Goal: Information Seeking & Learning: Check status

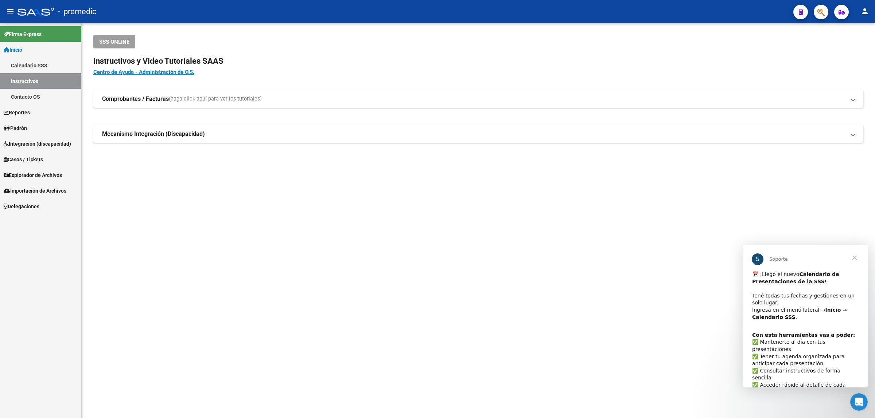
click at [32, 63] on link "Calendario SSS" at bounding box center [40, 66] width 81 height 16
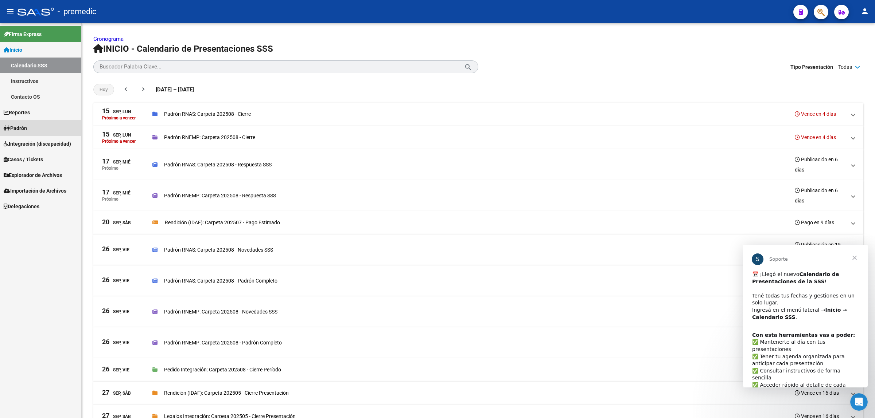
click at [39, 126] on link "Padrón" at bounding box center [40, 128] width 81 height 16
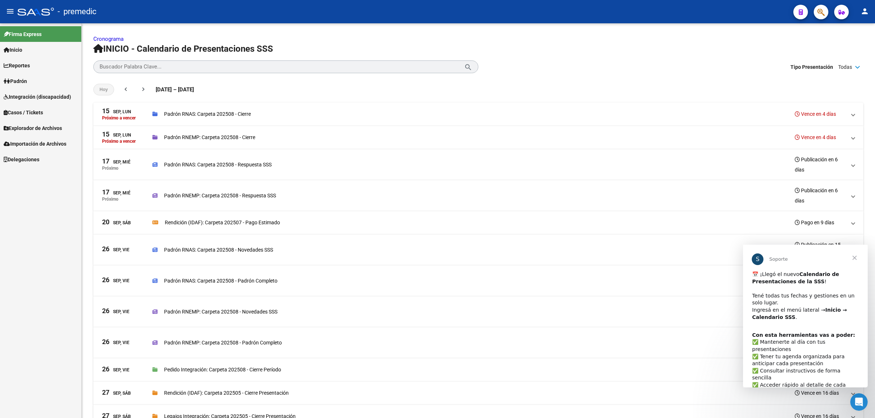
click at [30, 75] on link "Padrón" at bounding box center [40, 81] width 81 height 16
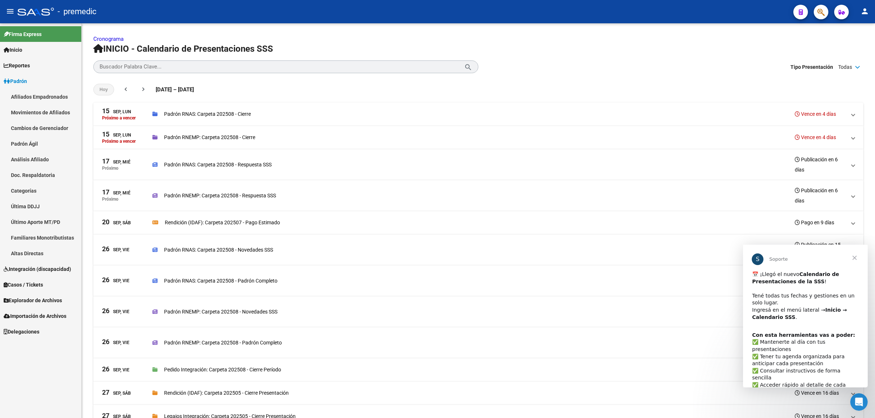
click at [35, 160] on link "Análisis Afiliado" at bounding box center [40, 160] width 81 height 16
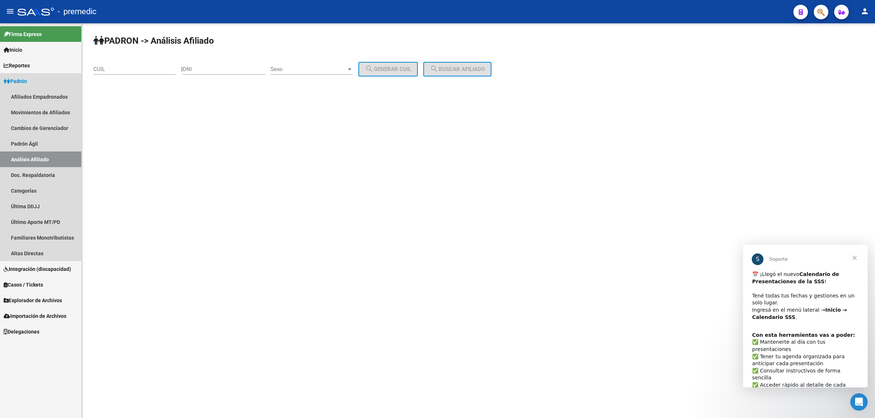
click at [126, 70] on input "CUIL" at bounding box center [134, 69] width 82 height 7
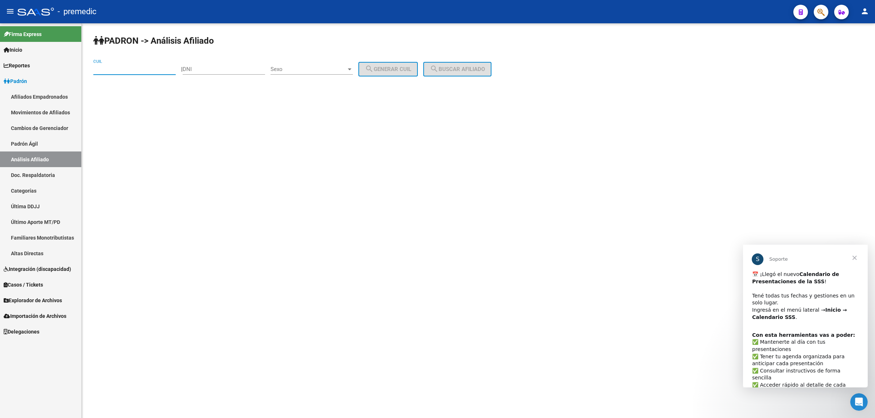
paste input "20-23421733-0"
type input "20-23421733-0"
click at [469, 63] on button "search Buscar afiliado" at bounding box center [457, 69] width 68 height 15
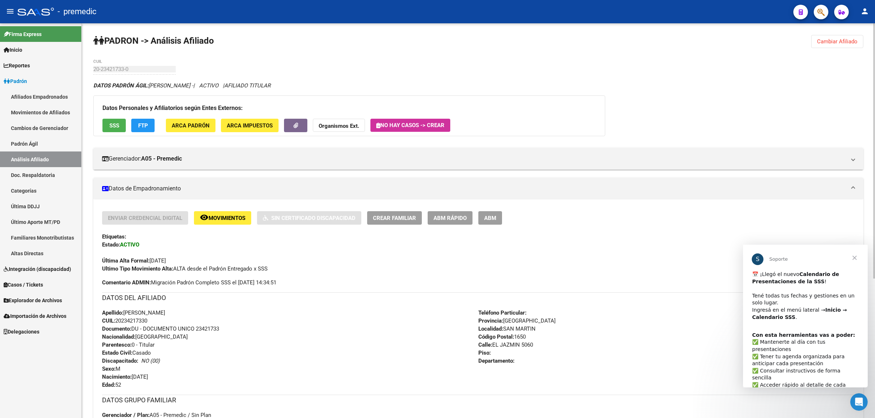
click at [143, 123] on span "FTP" at bounding box center [143, 125] width 10 height 7
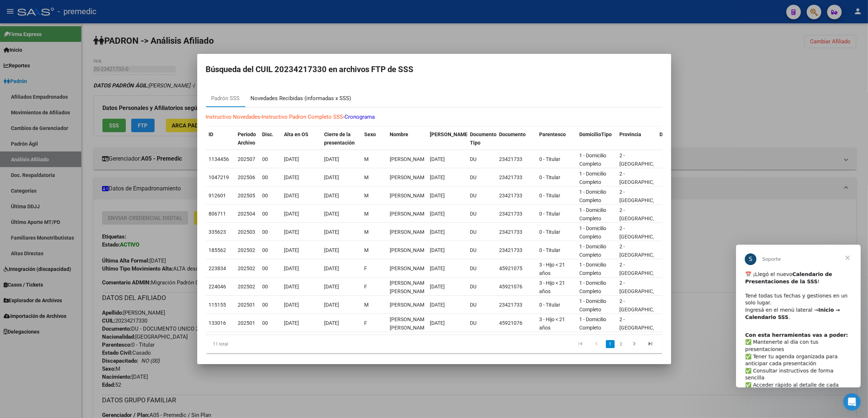
click at [293, 99] on div "Novedades Recibidas (informadas x SSS)" at bounding box center [301, 98] width 101 height 8
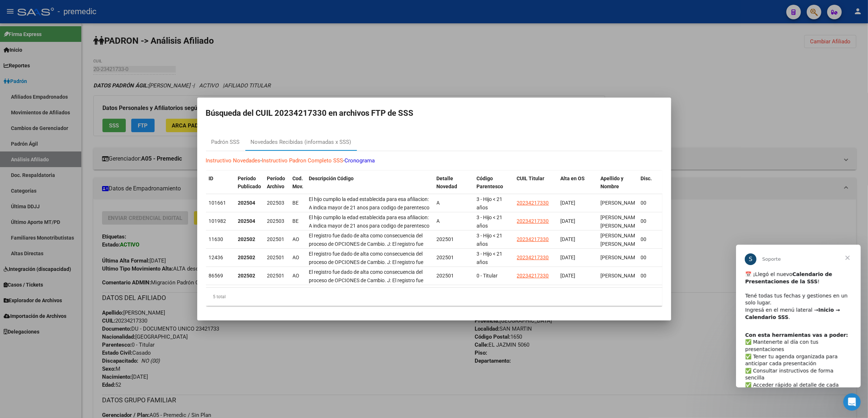
click at [312, 341] on div at bounding box center [434, 209] width 868 height 418
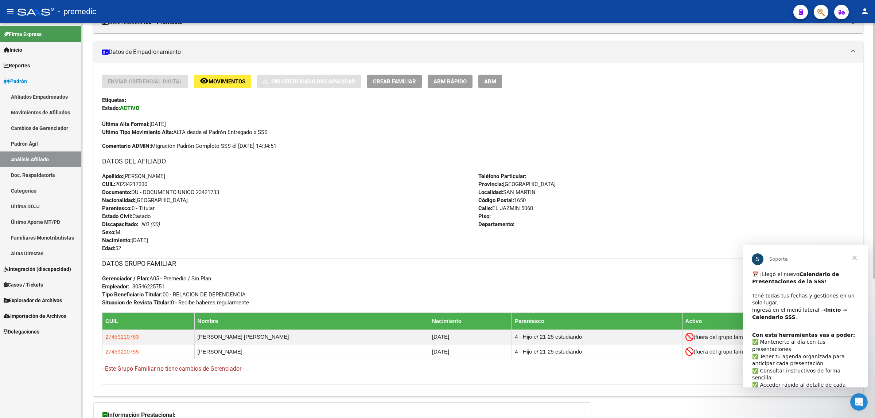
scroll to position [182, 0]
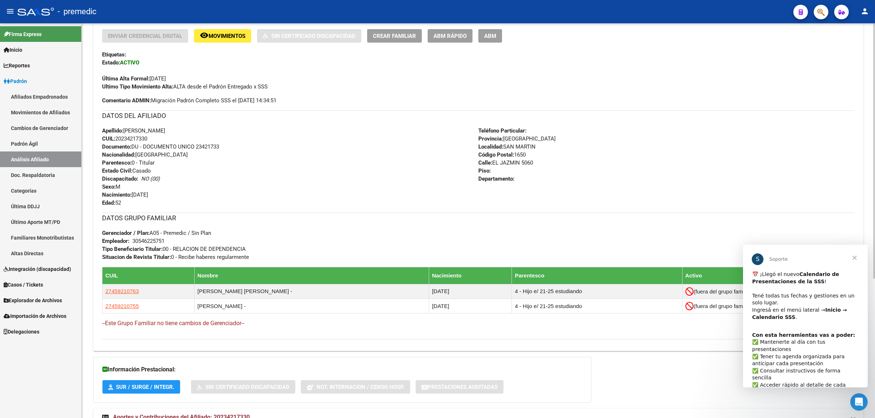
click at [527, 236] on div "DATOS GRUPO FAMILIAR Gerenciador / Plan: A05 - Premedic / Sin Plan Empleador: 3…" at bounding box center [478, 237] width 752 height 48
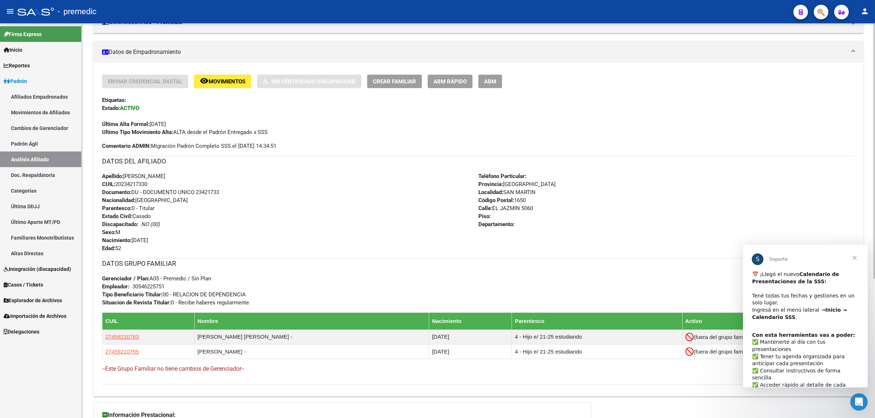
scroll to position [0, 0]
